Goal: Information Seeking & Learning: Check status

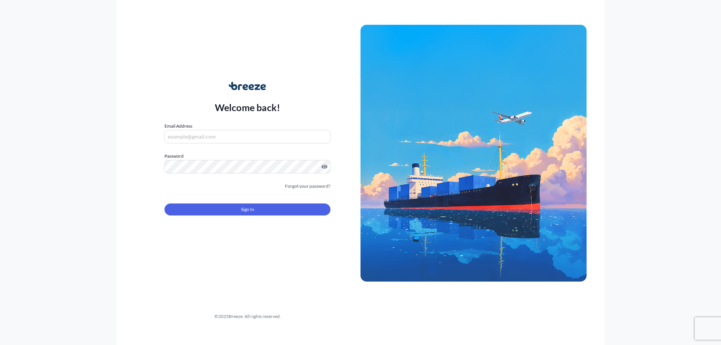
type input "[PERSON_NAME][EMAIL_ADDRESS][DOMAIN_NAME]"
click at [238, 218] on form "Email Address [PERSON_NAME][EMAIL_ADDRESS][DOMAIN_NAME] Password Must include: …" at bounding box center [247, 173] width 166 height 102
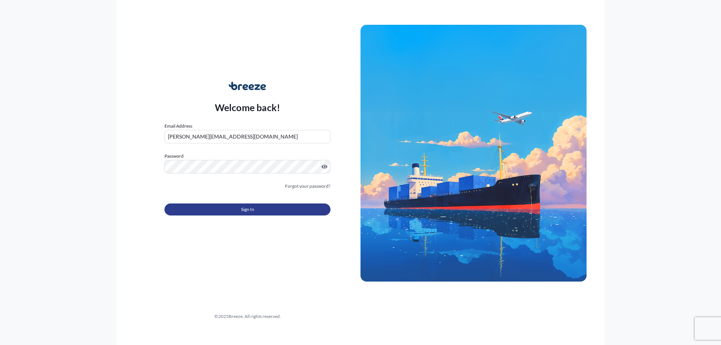
click at [231, 215] on button "Sign In" at bounding box center [247, 209] width 166 height 12
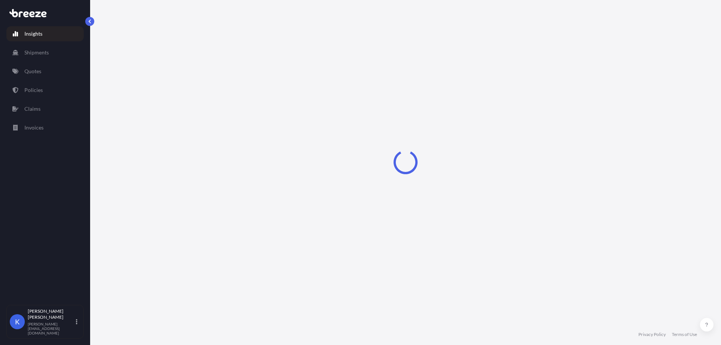
select select "2025"
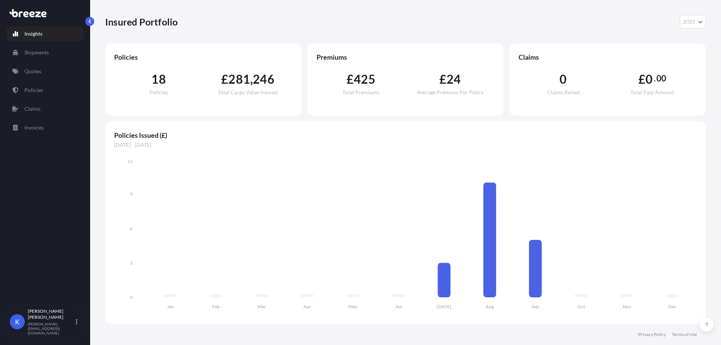
drag, startPoint x: 535, startPoint y: 155, endPoint x: 489, endPoint y: 142, distance: 47.4
click at [535, 155] on div "Jan Feb Mar Apr May Jun [DATE] Aug Sep Oct Nov Dec 0 3 6 9 12" at bounding box center [405, 232] width 583 height 166
drag, startPoint x: 603, startPoint y: 128, endPoint x: 388, endPoint y: 55, distance: 226.6
click at [602, 128] on div "Policies Issued (£) [DATE] - [DATE] Jan Feb Mar Apr May Jun [DATE] Aug Sep Oct …" at bounding box center [405, 223] width 601 height 202
click at [633, 101] on div "0 Claims Raised £ 0 . 00 Total Paid Amount" at bounding box center [607, 84] width 178 height 45
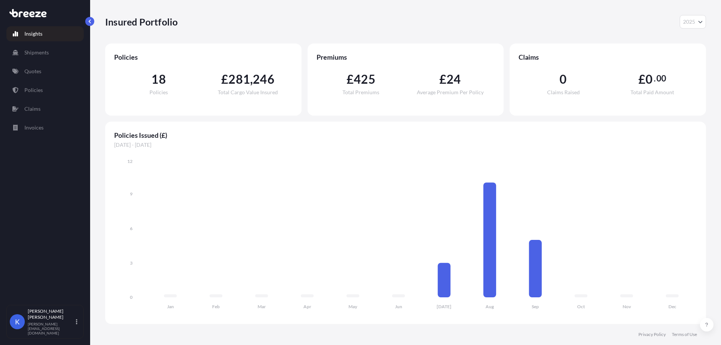
drag, startPoint x: 616, startPoint y: 32, endPoint x: 593, endPoint y: 35, distance: 23.4
click at [616, 32] on div "Insured Portfolio 2025 2025 2024 2023 2022" at bounding box center [405, 22] width 601 height 44
click at [540, 15] on div "Insured Portfolio 2025 2025 2024 2023 2022" at bounding box center [405, 22] width 601 height 44
